Goal: Task Accomplishment & Management: Manage account settings

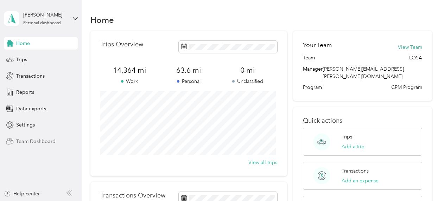
click at [31, 140] on span "Team Dashboard" at bounding box center [35, 141] width 39 height 7
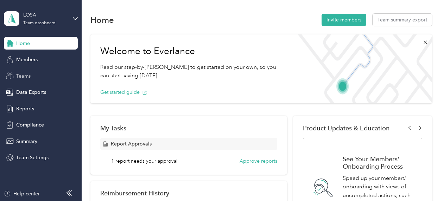
click at [29, 72] on div "Teams" at bounding box center [41, 76] width 74 height 13
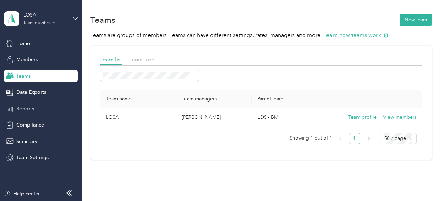
click at [22, 109] on span "Reports" at bounding box center [25, 108] width 18 height 7
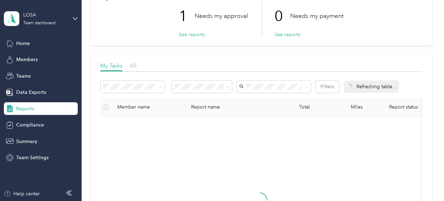
scroll to position [105, 0]
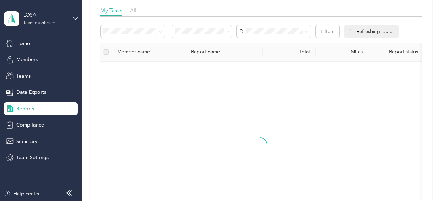
click at [222, 72] on div at bounding box center [260, 150] width 308 height 167
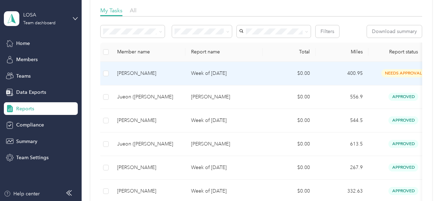
click at [208, 79] on td "Week of [DATE]" at bounding box center [223, 74] width 77 height 24
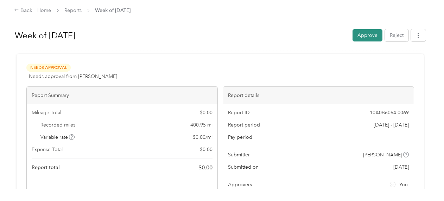
click at [368, 39] on button "Approve" at bounding box center [367, 35] width 30 height 12
